Goal: Task Accomplishment & Management: Use online tool/utility

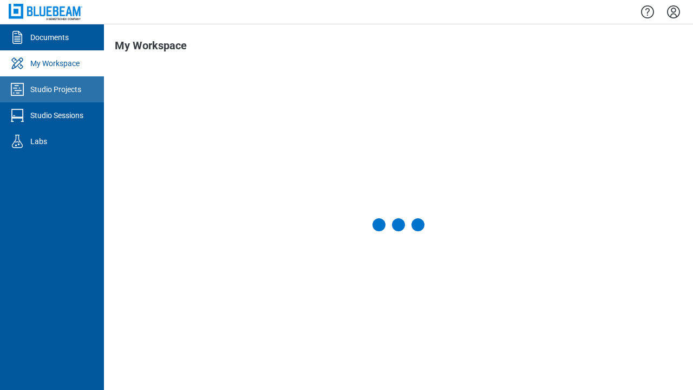
click at [52, 89] on div "Studio Projects" at bounding box center [55, 89] width 51 height 11
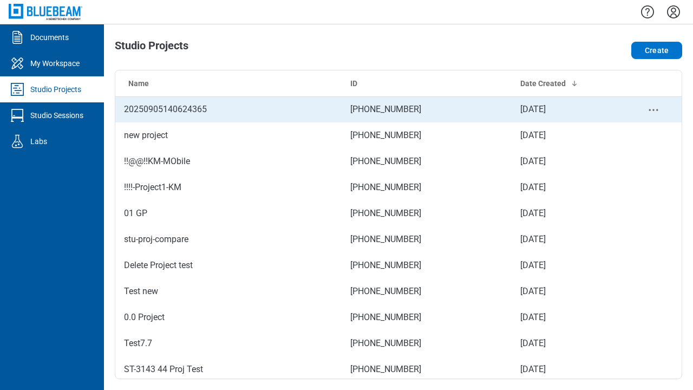
click at [398, 109] on td "[PHONE_NUMBER]" at bounding box center [426, 109] width 170 height 26
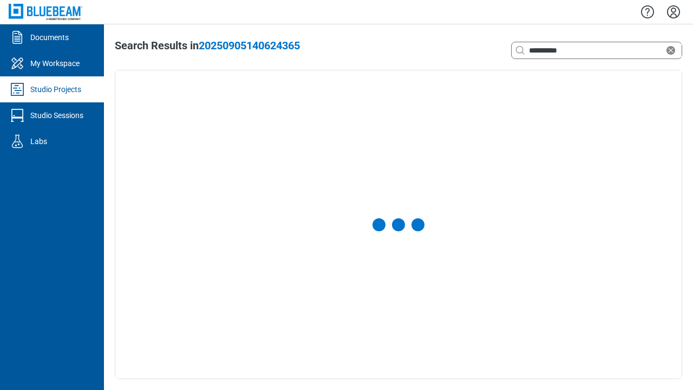
select select "**********"
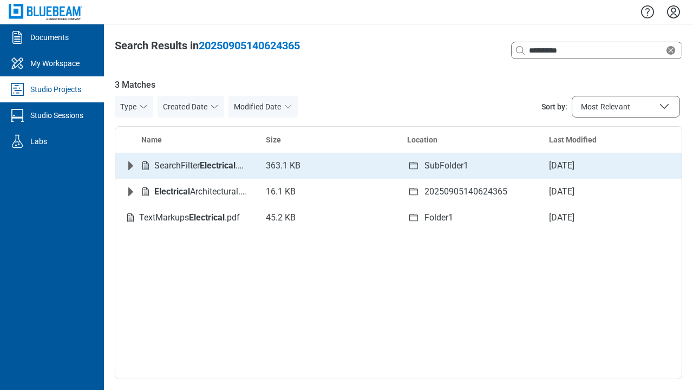
click at [130, 166] on icon "Expand row" at bounding box center [130, 165] width 5 height 9
